Goal: Find specific page/section: Find specific page/section

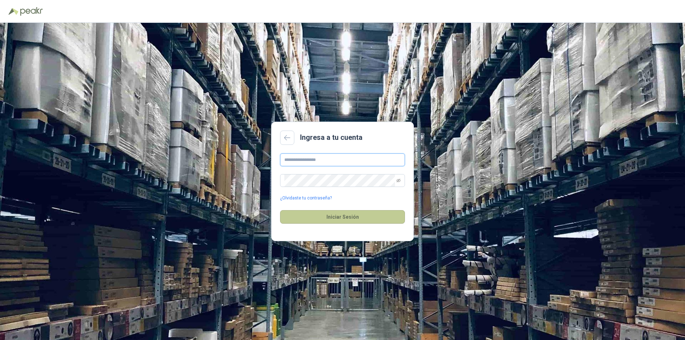
type input "**********"
click at [339, 217] on button "Iniciar Sesión" at bounding box center [342, 217] width 125 height 14
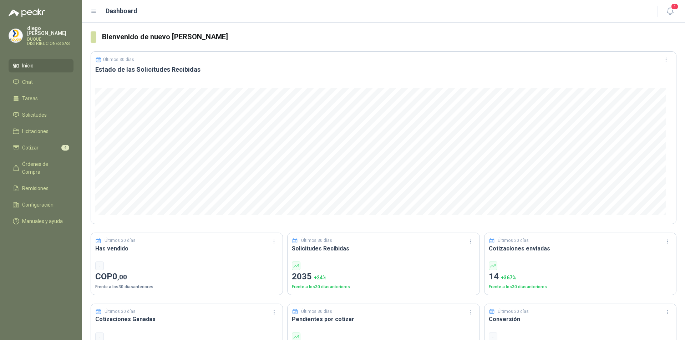
click at [94, 12] on icon at bounding box center [94, 11] width 6 height 6
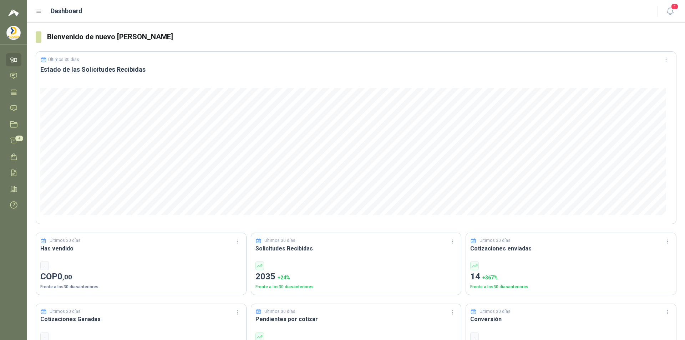
click at [35, 9] on header "Dashboard 1" at bounding box center [356, 11] width 658 height 23
click at [39, 11] on icon at bounding box center [39, 11] width 4 height 3
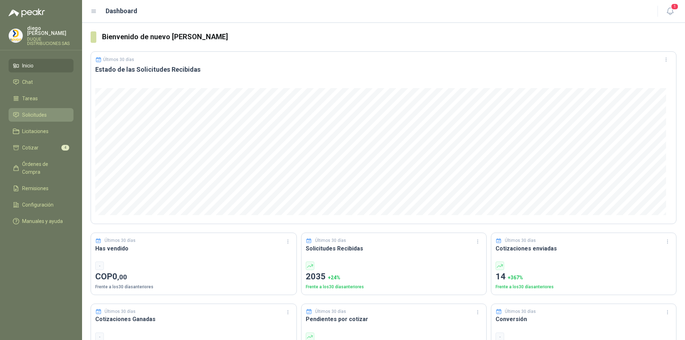
click at [40, 112] on span "Solicitudes" at bounding box center [34, 115] width 25 height 8
